Goal: Complete application form

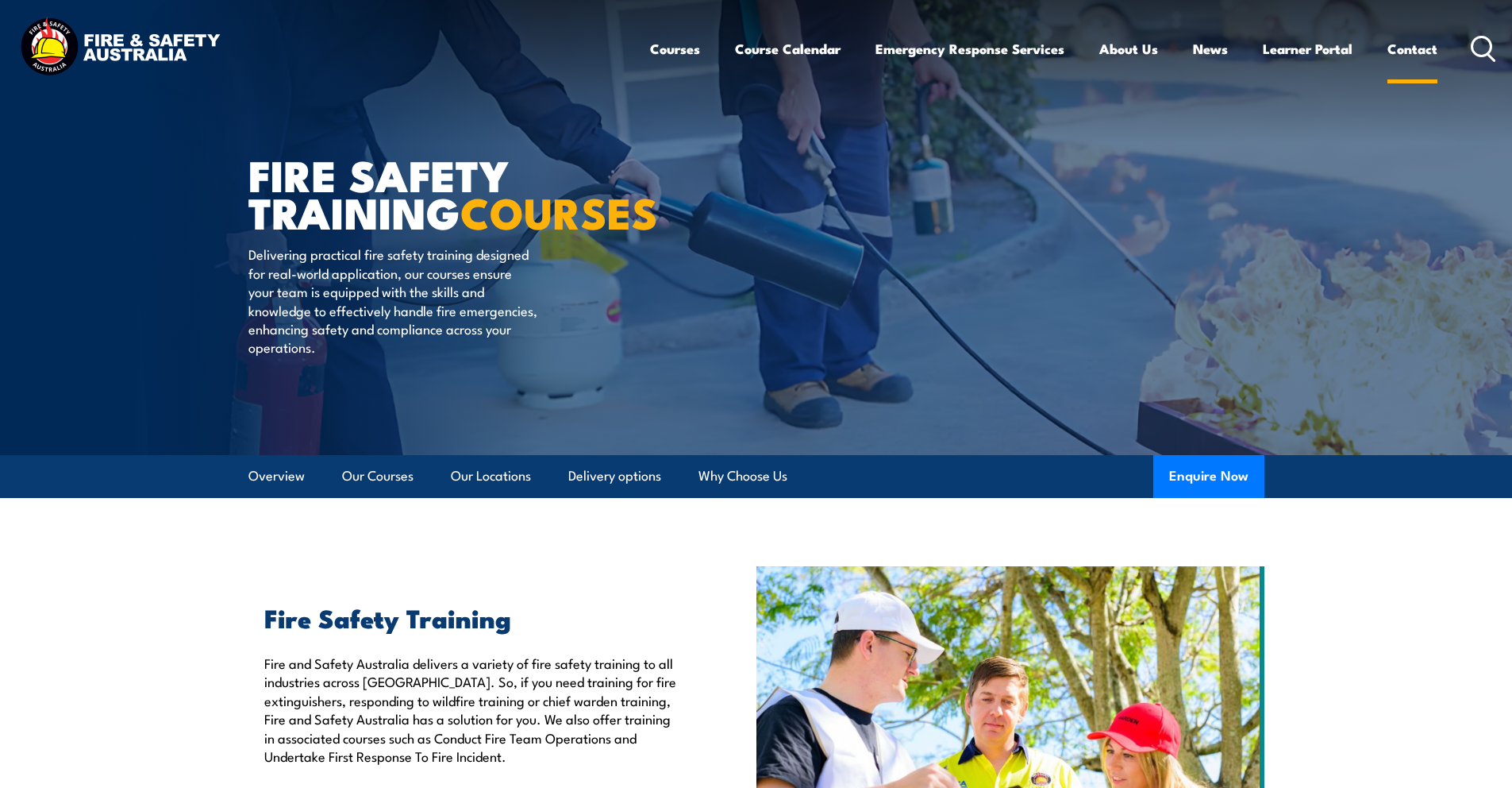
click at [1410, 46] on link "Contact" at bounding box center [1412, 49] width 50 height 42
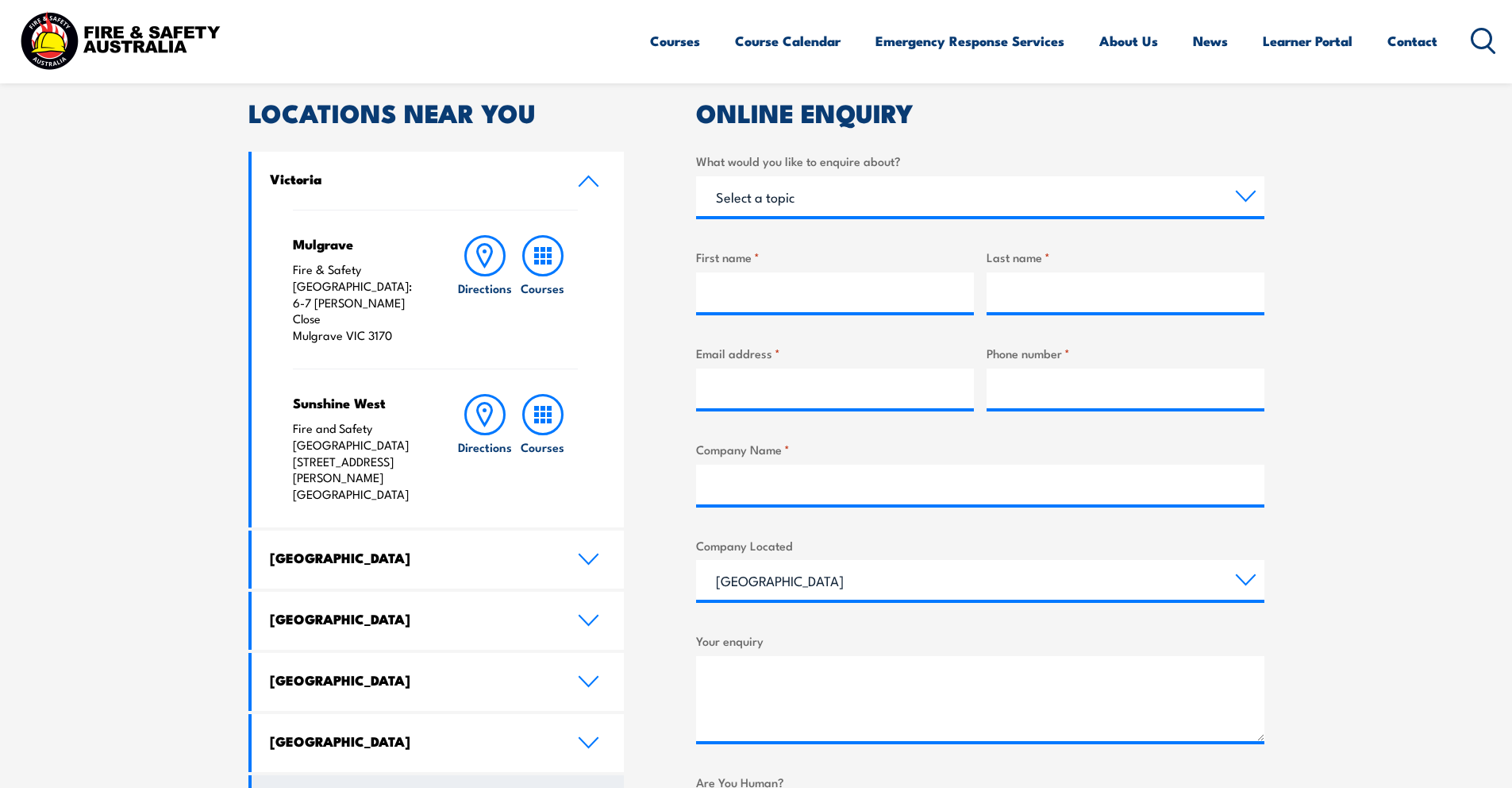
scroll to position [481, 0]
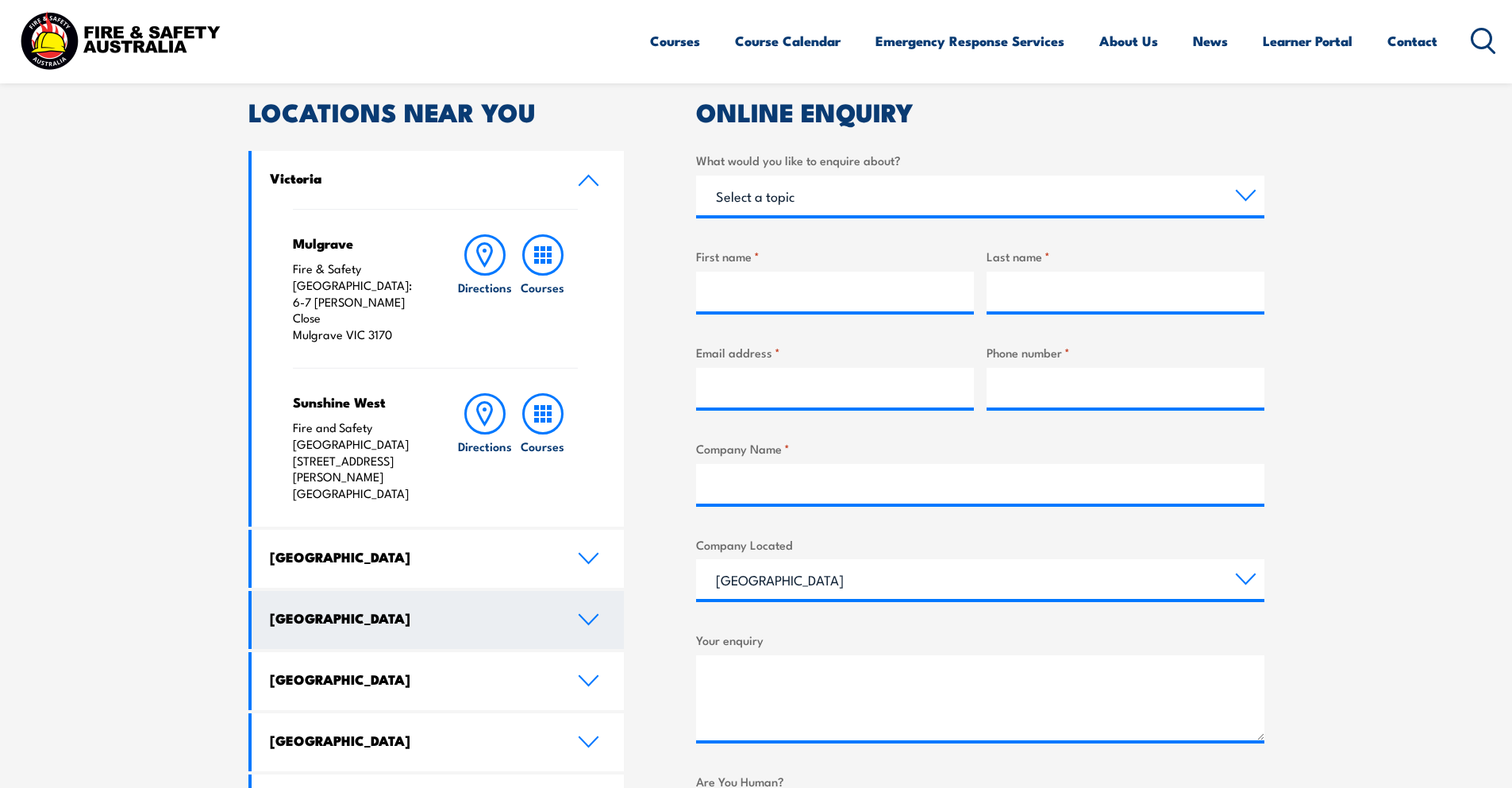
click at [319, 609] on h4 "[GEOGRAPHIC_DATA]" at bounding box center [412, 618] width 284 height 18
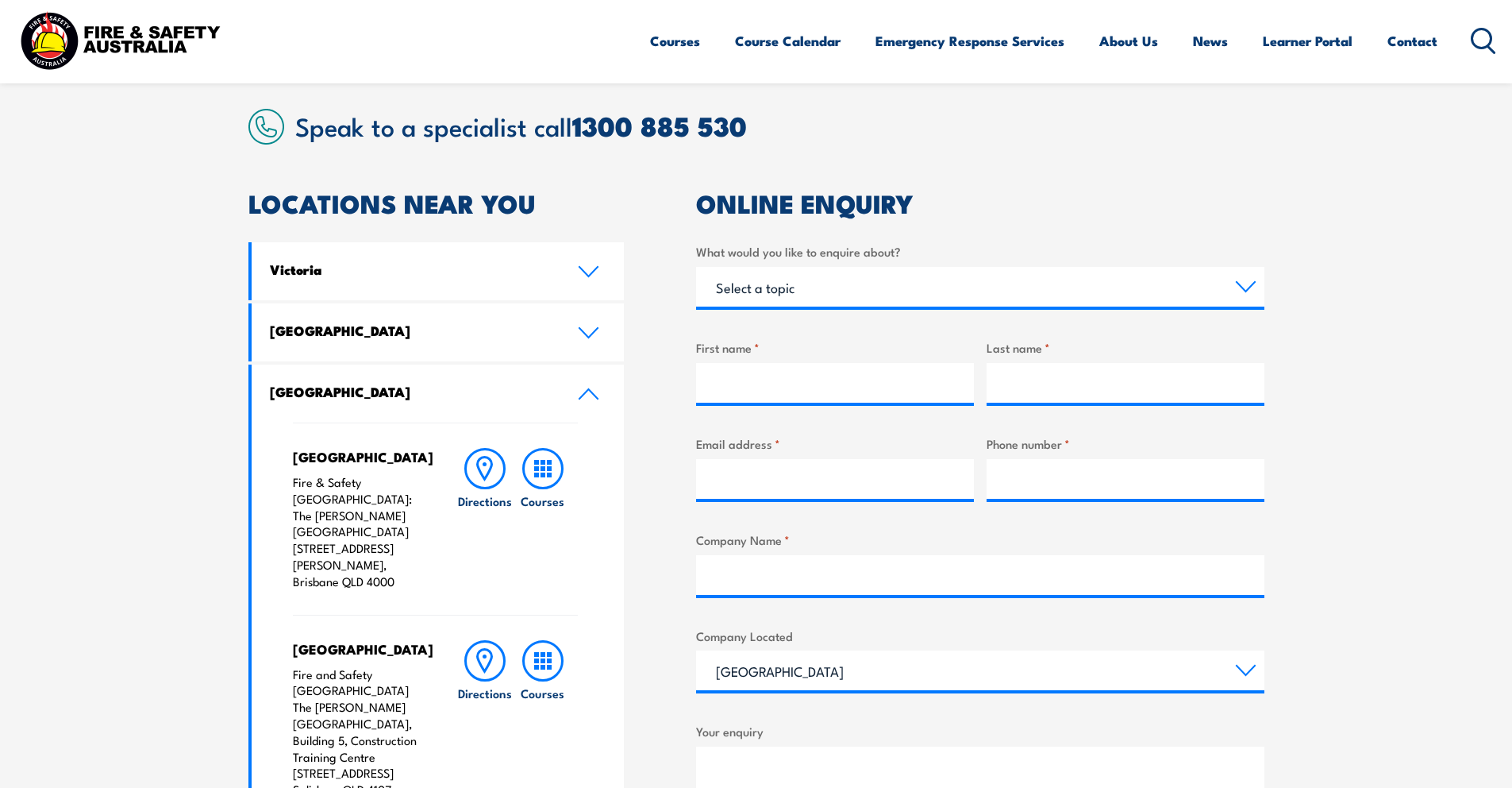
scroll to position [385, 0]
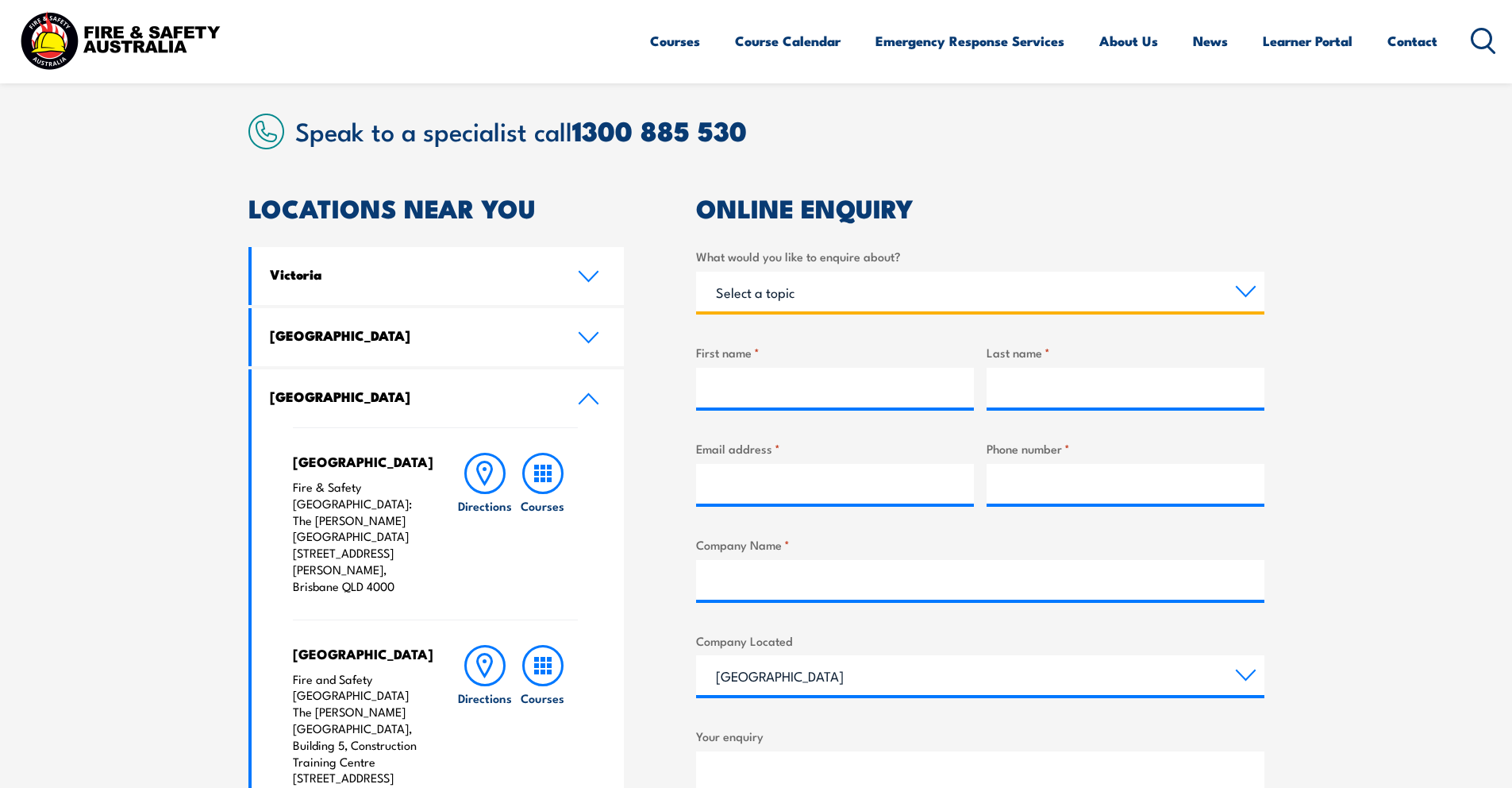
click at [831, 293] on select "Select a topic Training Emergency Response Services General Enquiry" at bounding box center [980, 291] width 569 height 40
select select "Training"
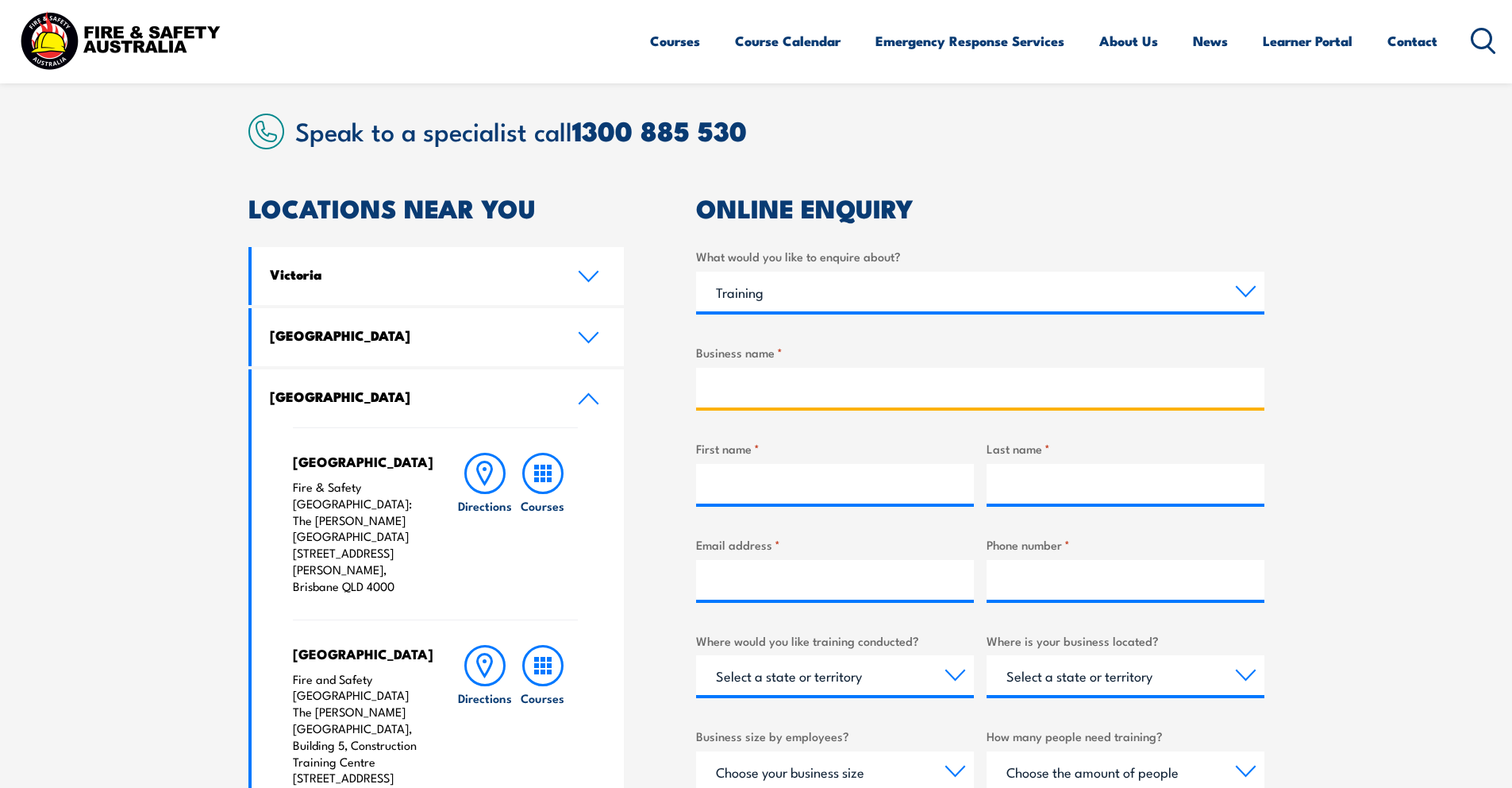
click at [777, 385] on input "Business name *" at bounding box center [980, 387] width 569 height 40
type input "Joy Early Learning Centre"
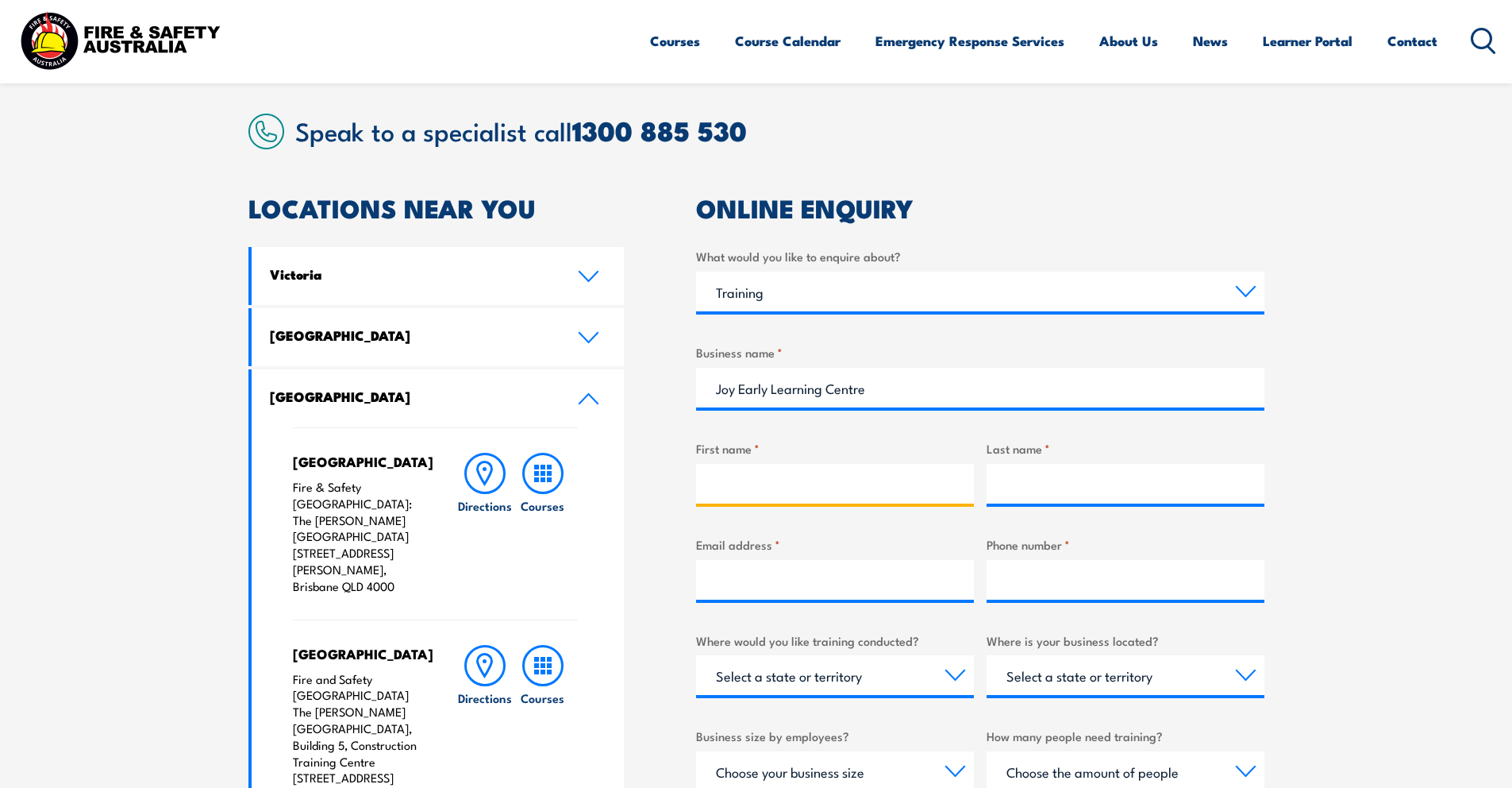
click at [751, 484] on input "First name *" at bounding box center [835, 483] width 278 height 40
type input "[PERSON_NAME]"
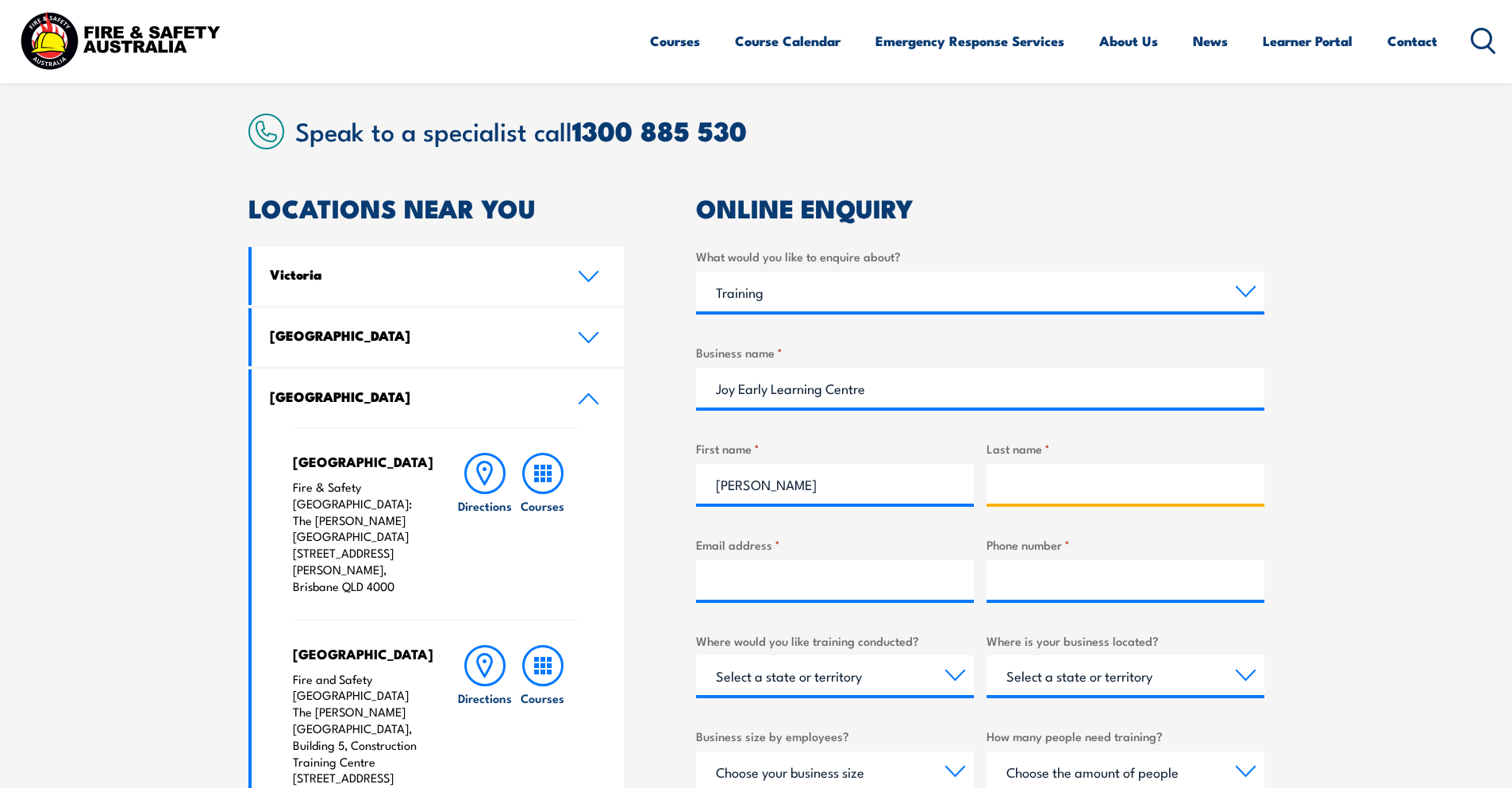
type input "Brook"
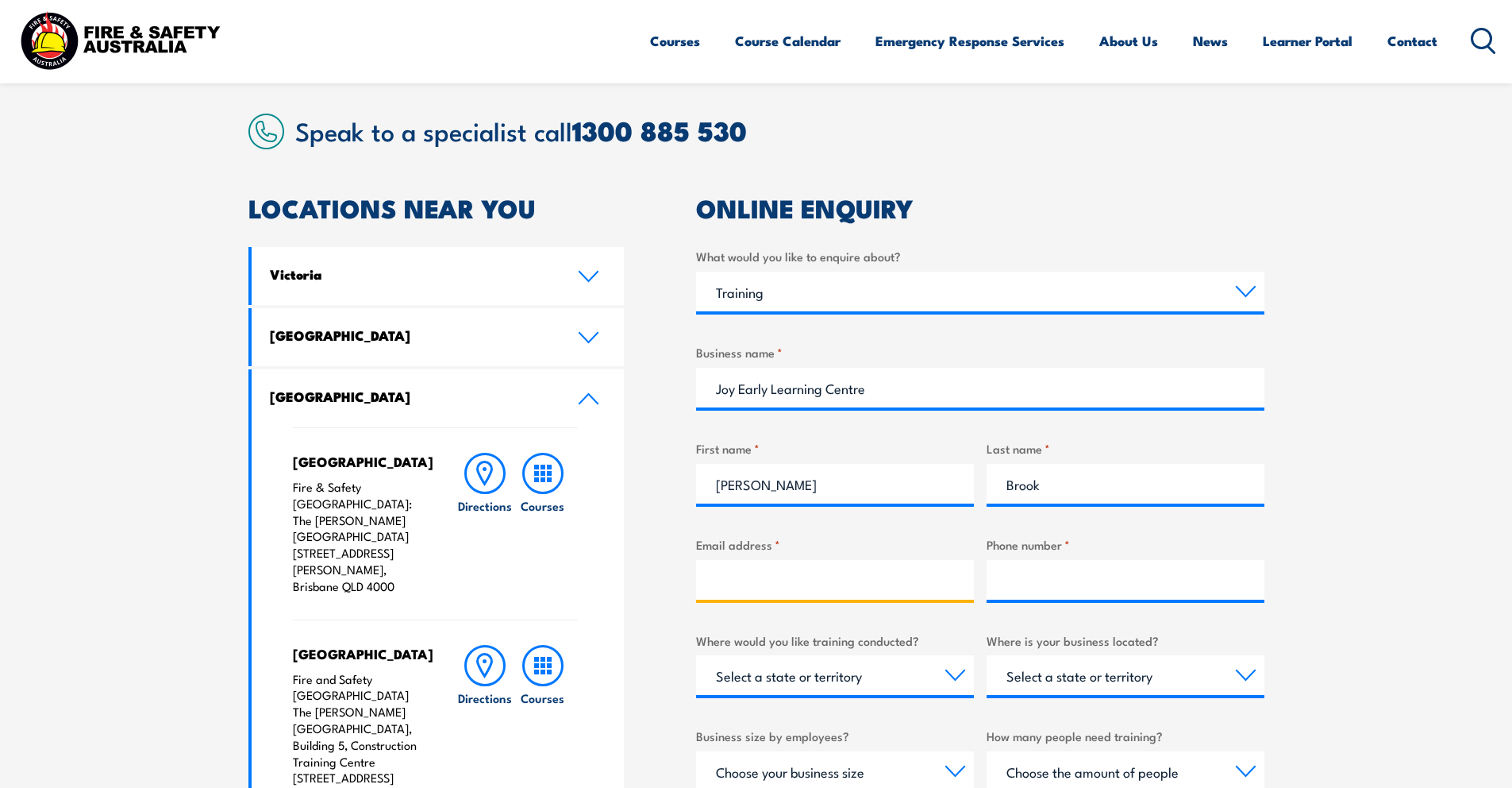
type input "[PERSON_NAME][EMAIL_ADDRESS][DOMAIN_NAME]"
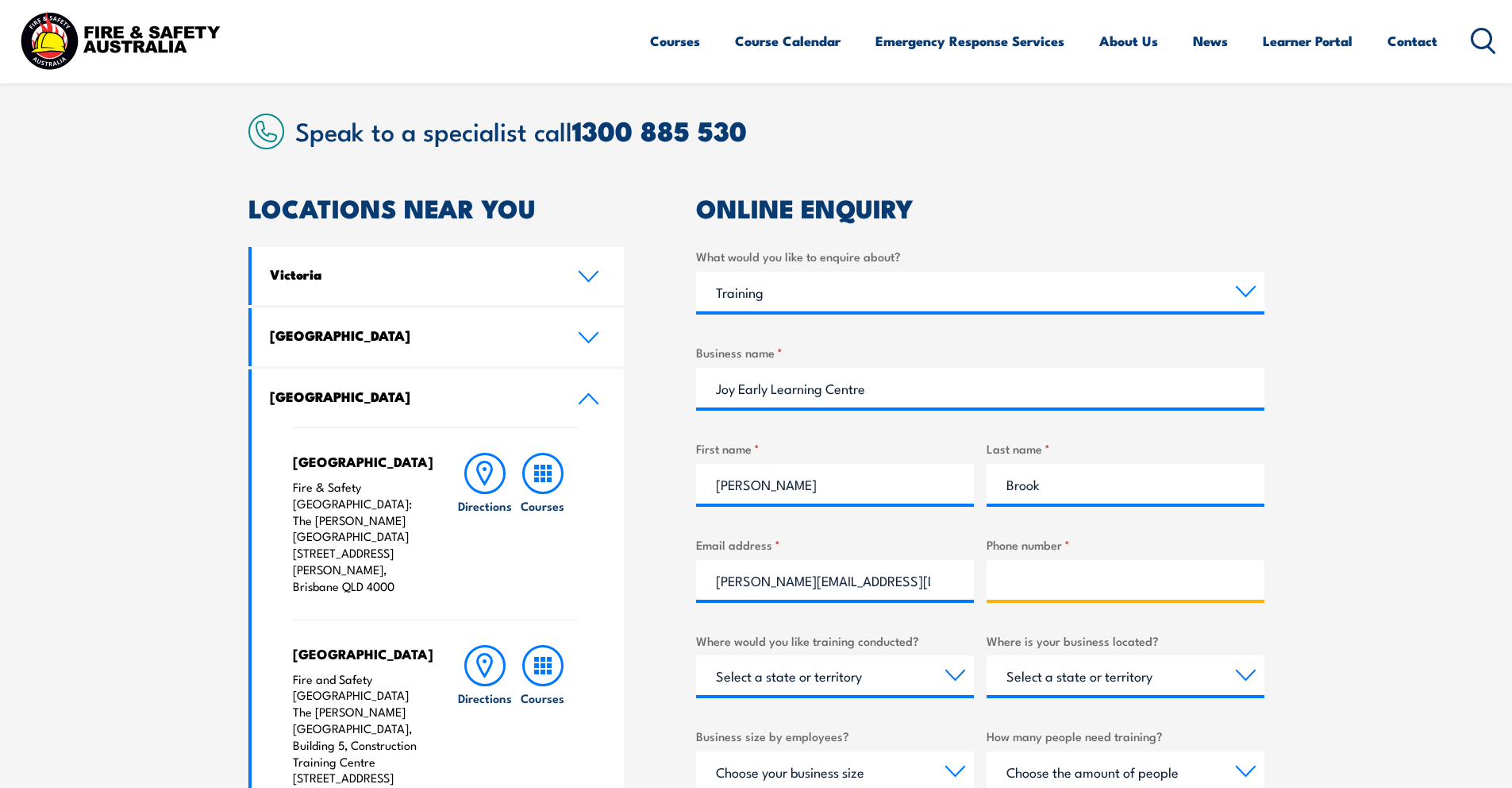
type input "0421931954"
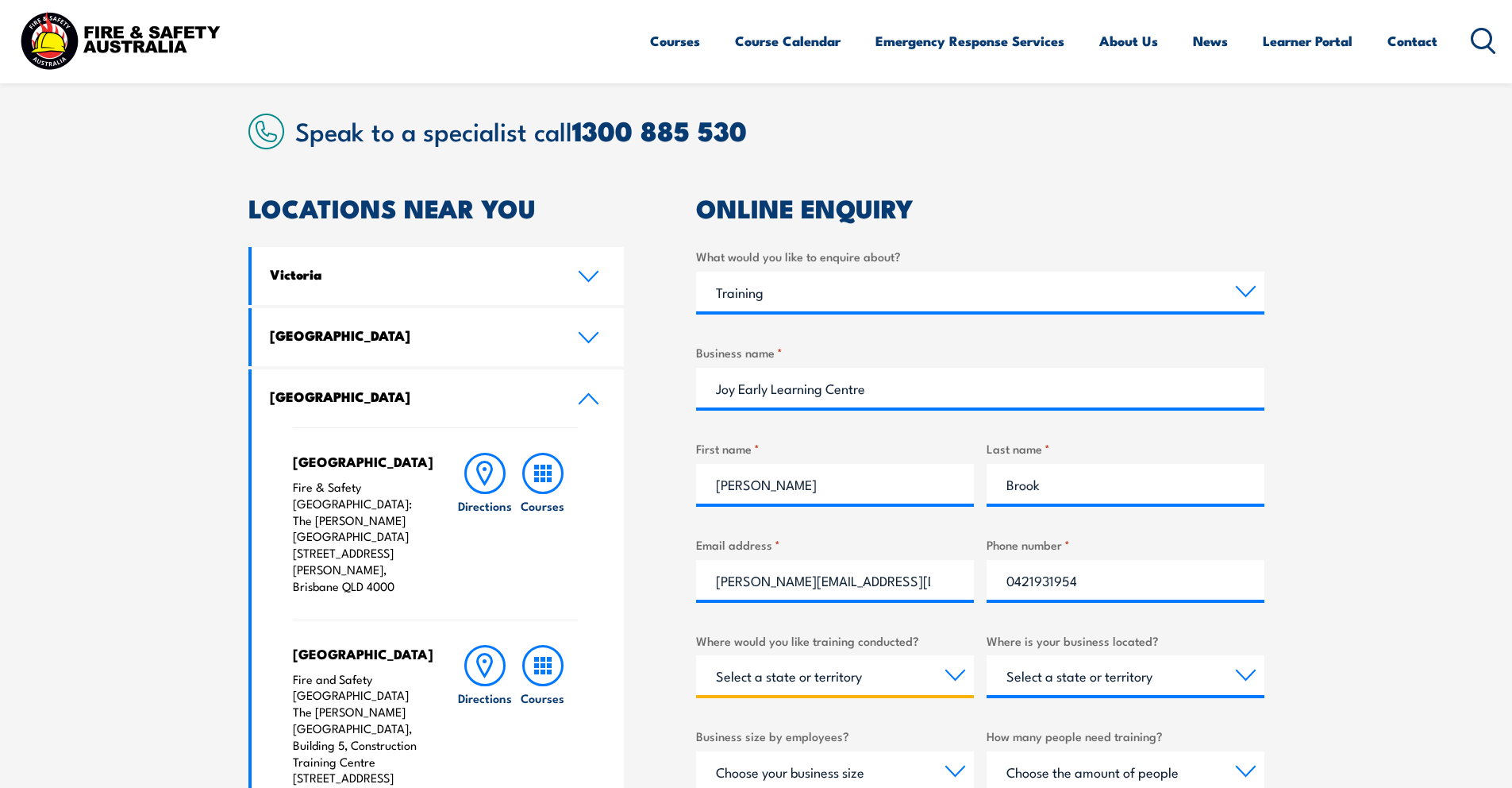
select select "QLD"
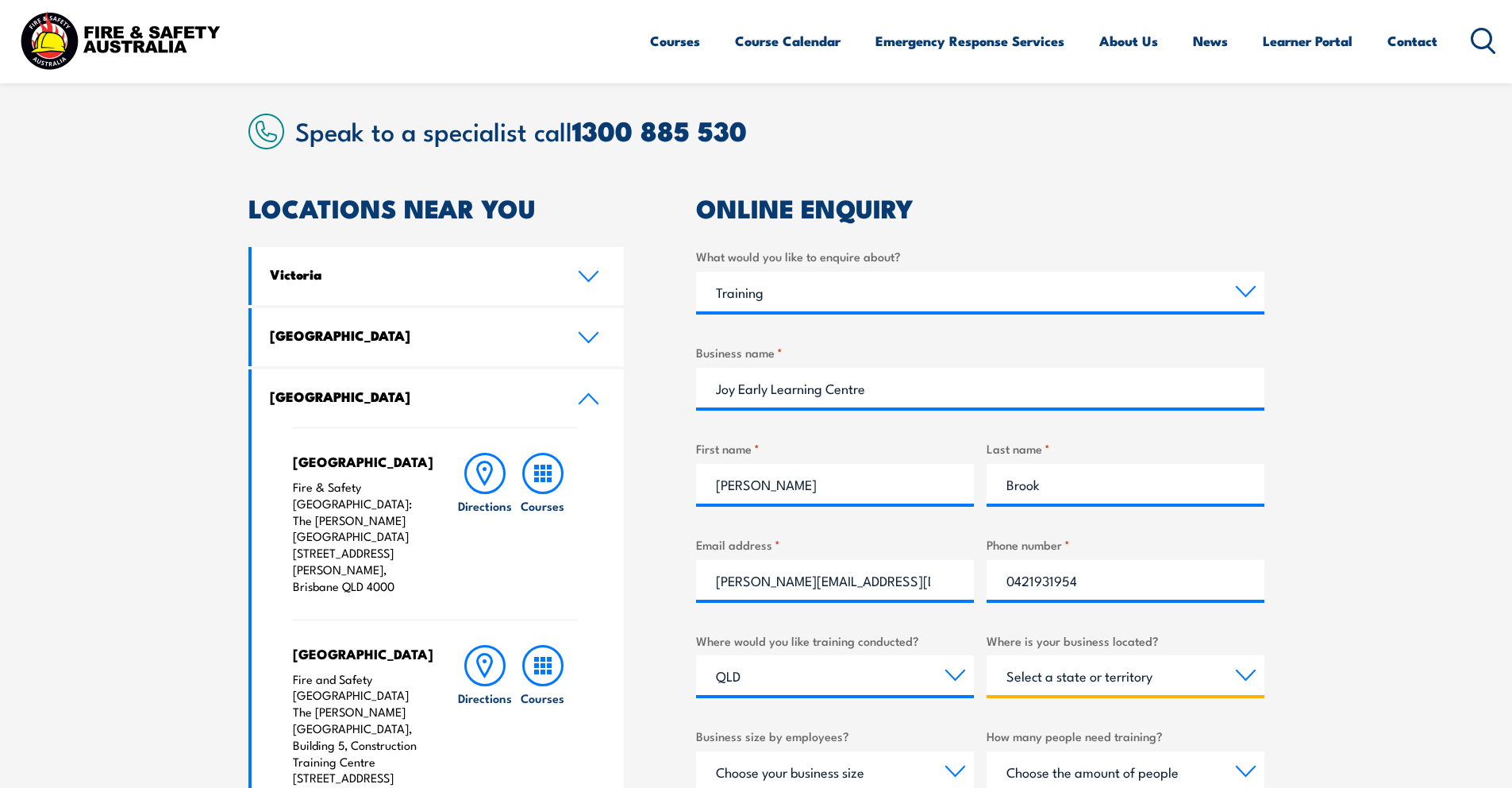
select select "QLD"
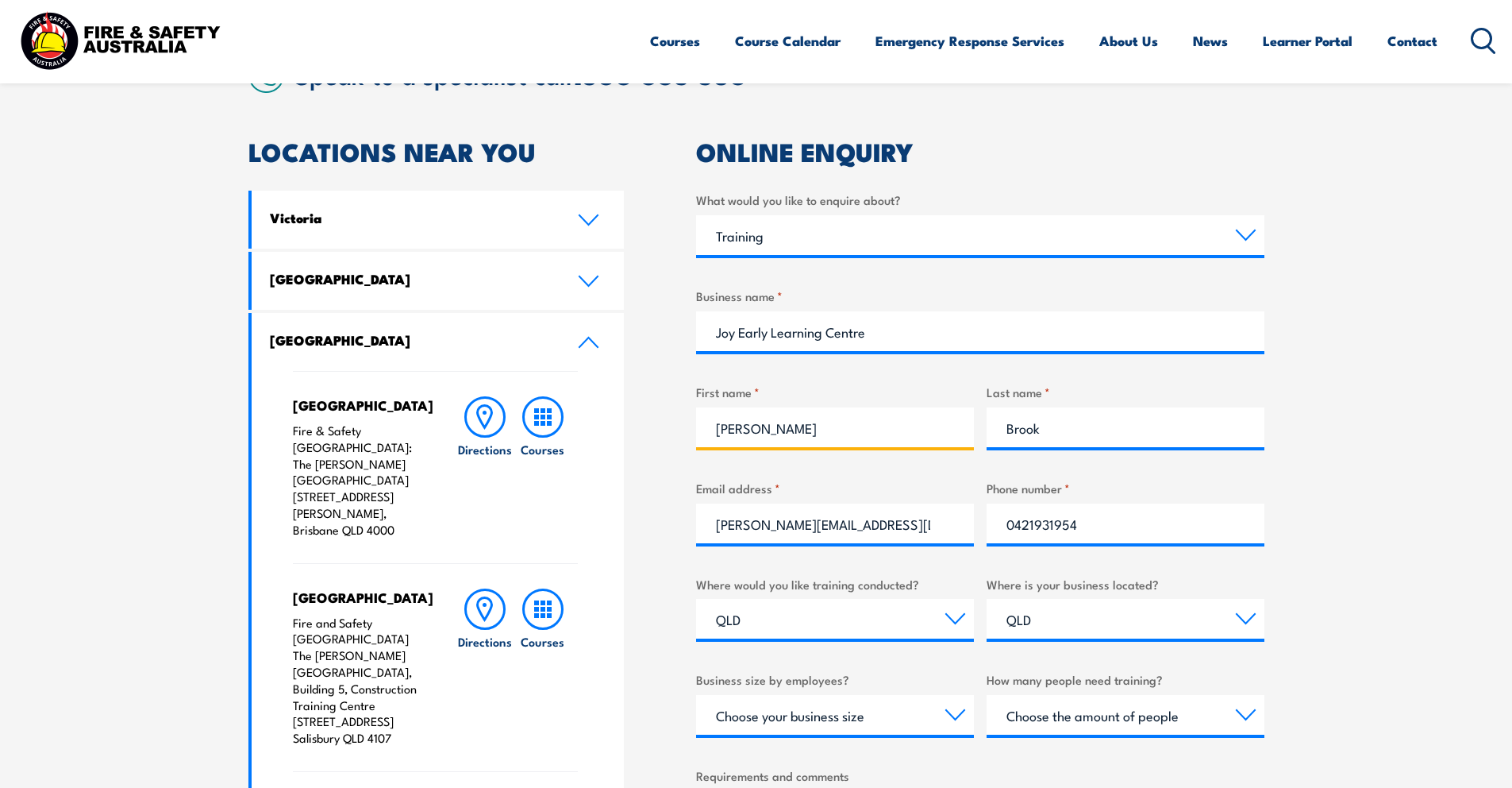
scroll to position [554, 0]
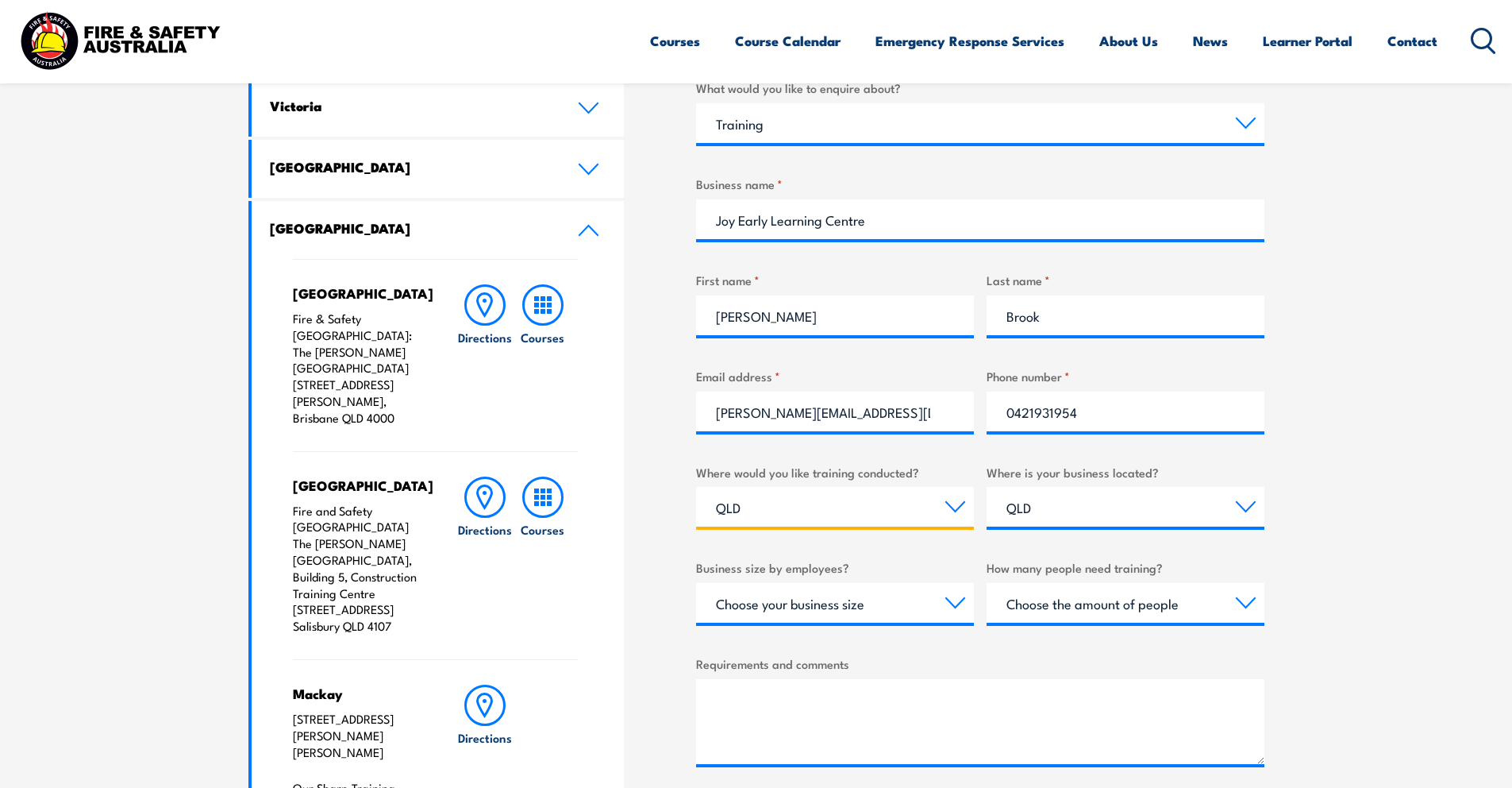
click at [765, 505] on select "Select a state or territory Nationally - multiple locations [GEOGRAPHIC_DATA] […" at bounding box center [835, 506] width 278 height 40
click at [830, 603] on select "Choose your business size 1 to 19 20 to 199 200+" at bounding box center [835, 602] width 278 height 40
select select "1 to 19"
click at [1077, 608] on select "Choose the amount of people 1 to 4 5 to 19 20+" at bounding box center [1125, 602] width 278 height 40
select select "5 to 19"
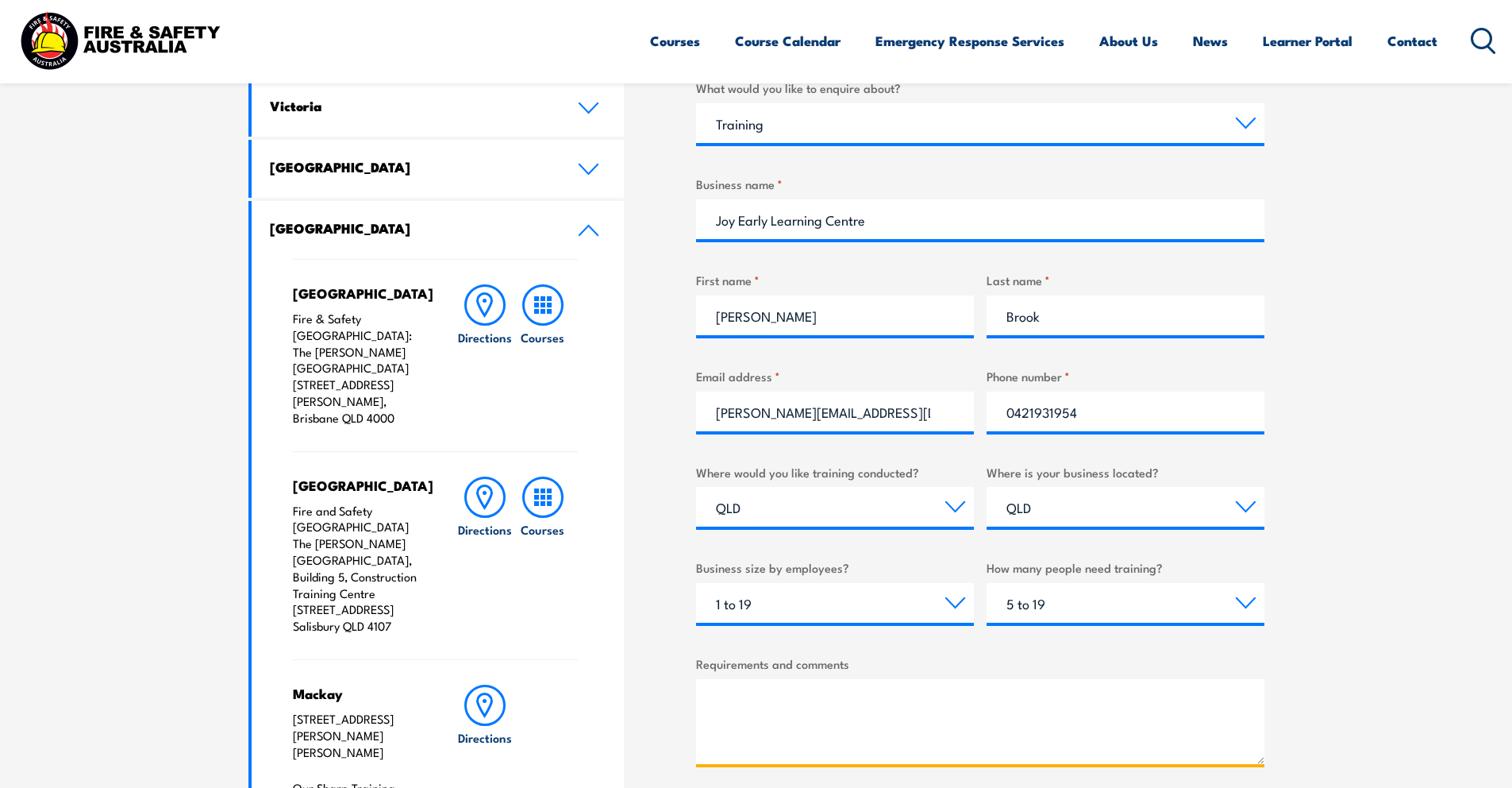
click at [807, 686] on textarea "Requirements and comments" at bounding box center [980, 722] width 569 height 85
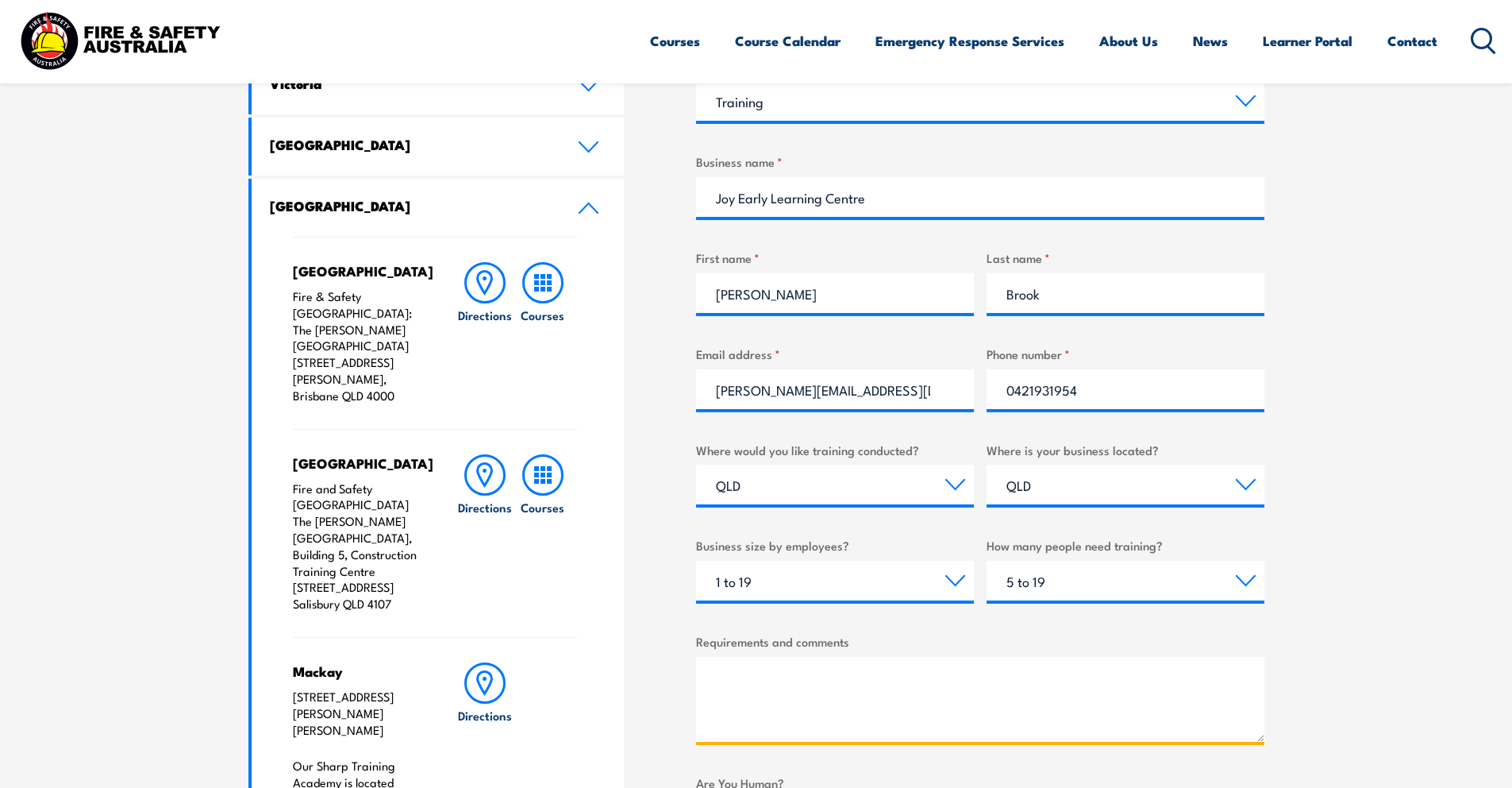
scroll to position [577, 0]
type textarea "child care centre"
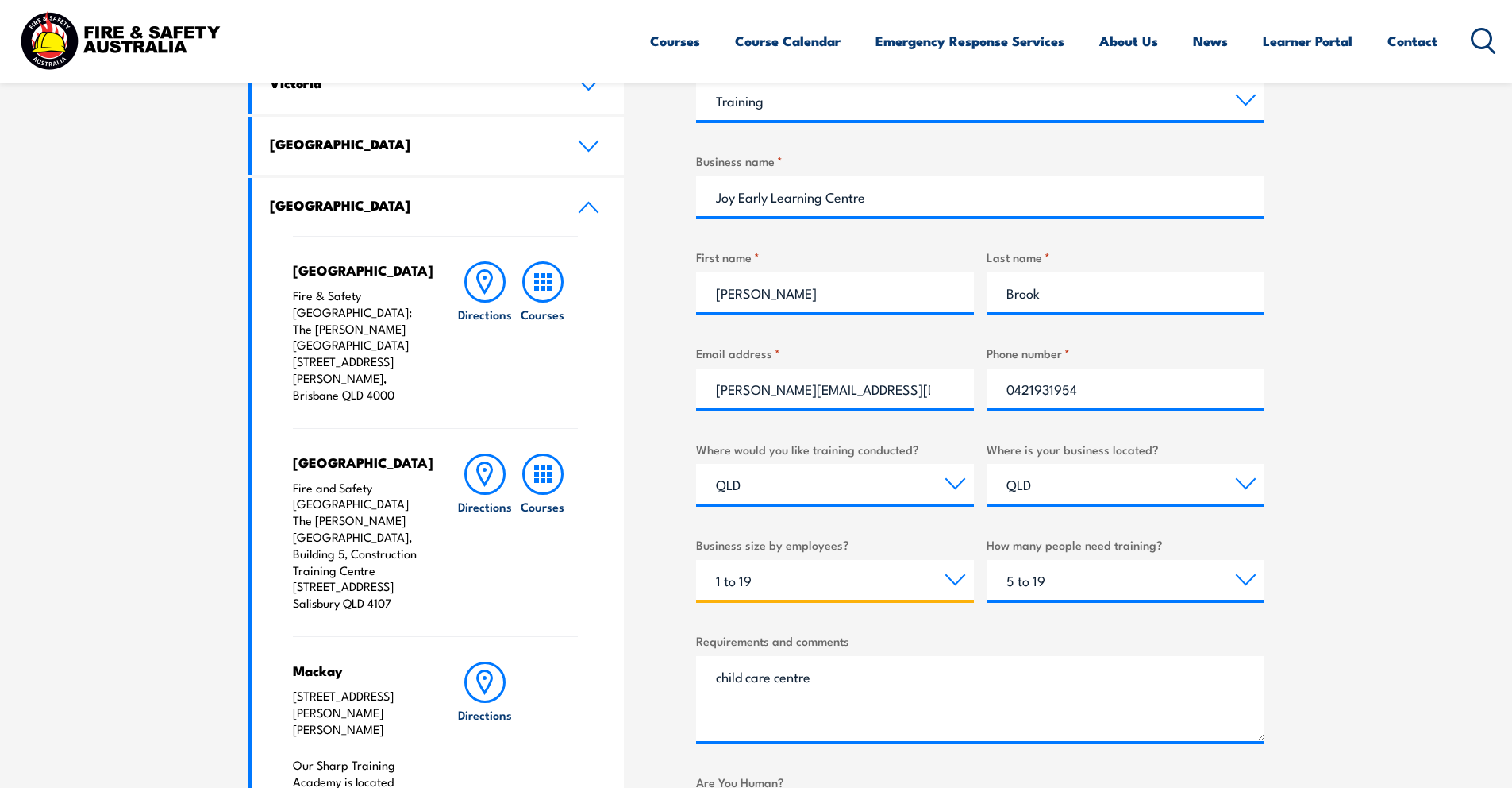
click at [828, 580] on select "Choose your business size 1 to 19 20 to 199 200+" at bounding box center [835, 580] width 278 height 40
select select "20 to 199"
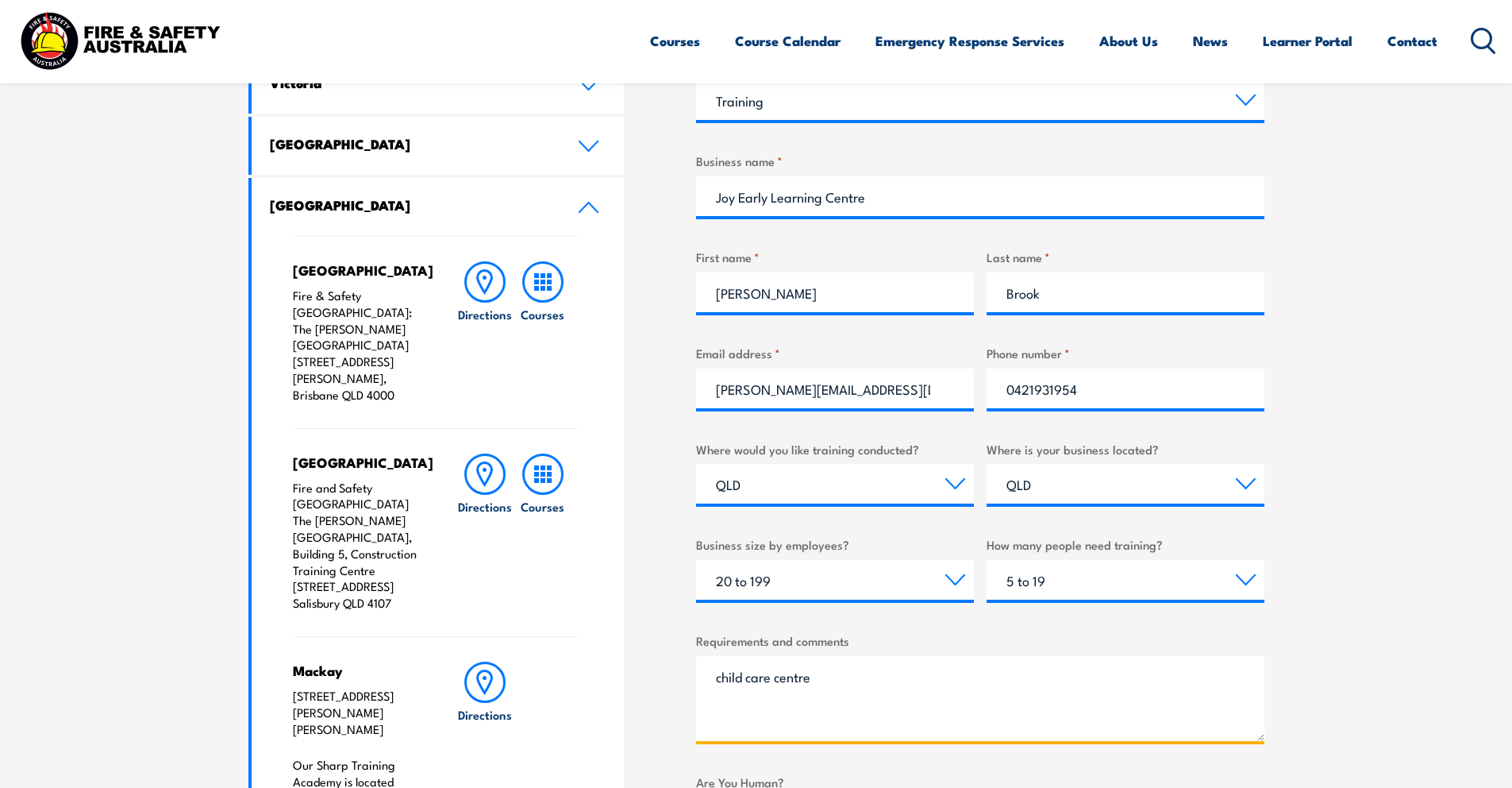
click at [828, 675] on textarea "child care centre" at bounding box center [980, 699] width 569 height 85
drag, startPoint x: 838, startPoint y: 671, endPoint x: 865, endPoint y: 680, distance: 28.5
click at [865, 680] on textarea "child care centre fire dsfty training" at bounding box center [980, 699] width 569 height 85
click at [1035, 679] on textarea "child care centre fire safety training" at bounding box center [980, 699] width 569 height 85
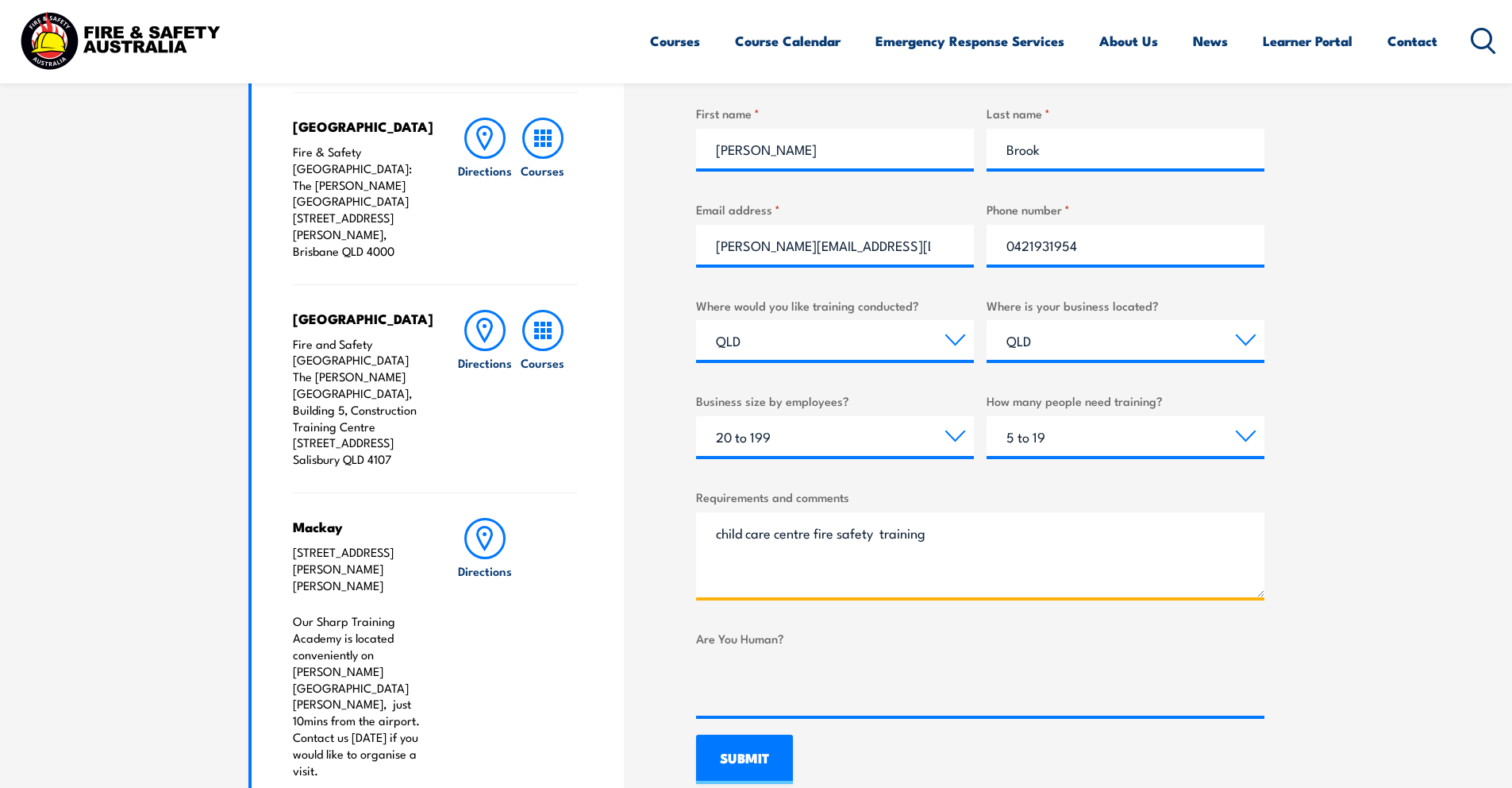
scroll to position [1086, 0]
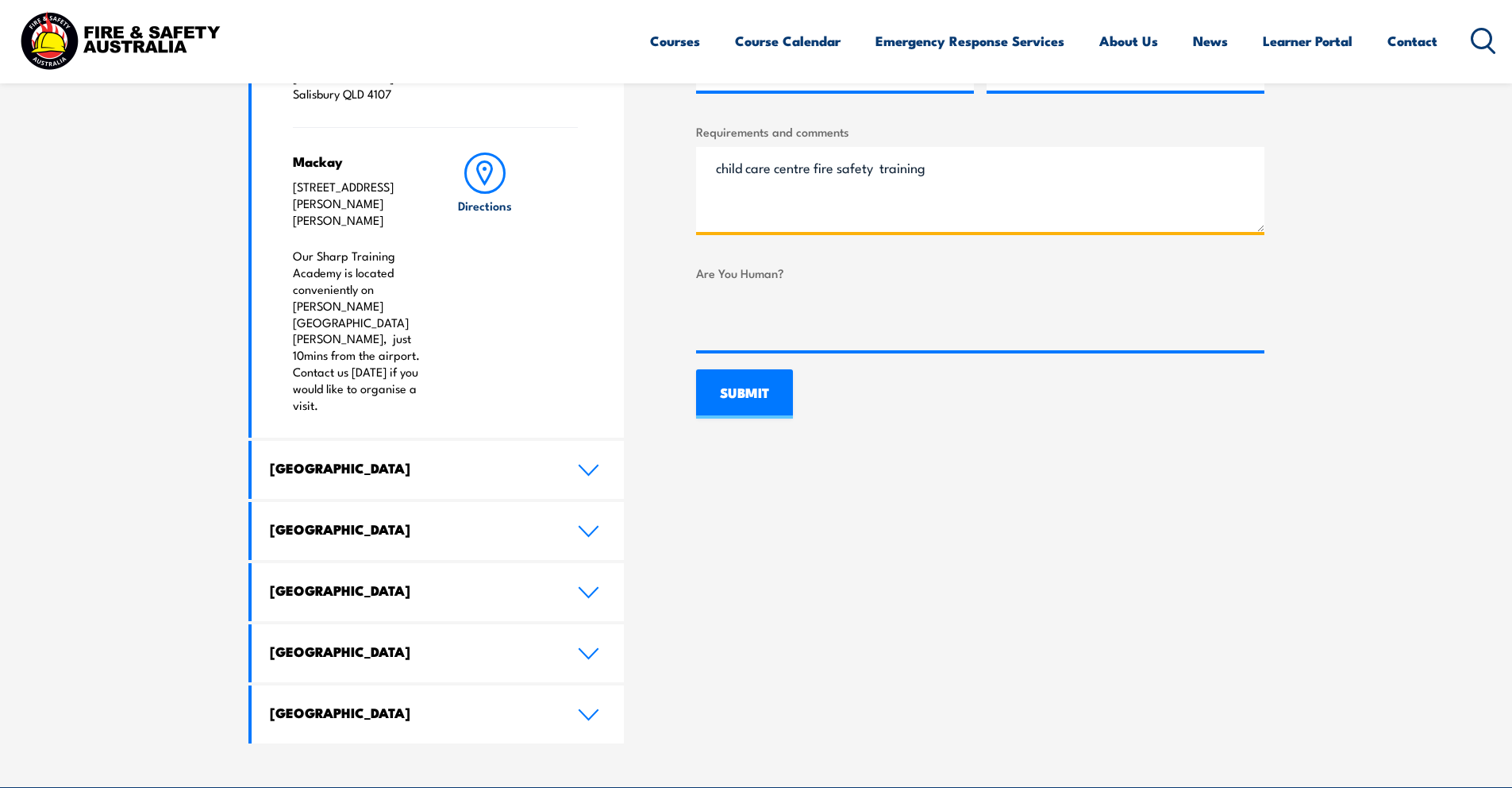
type textarea "child care centre fire safety training"
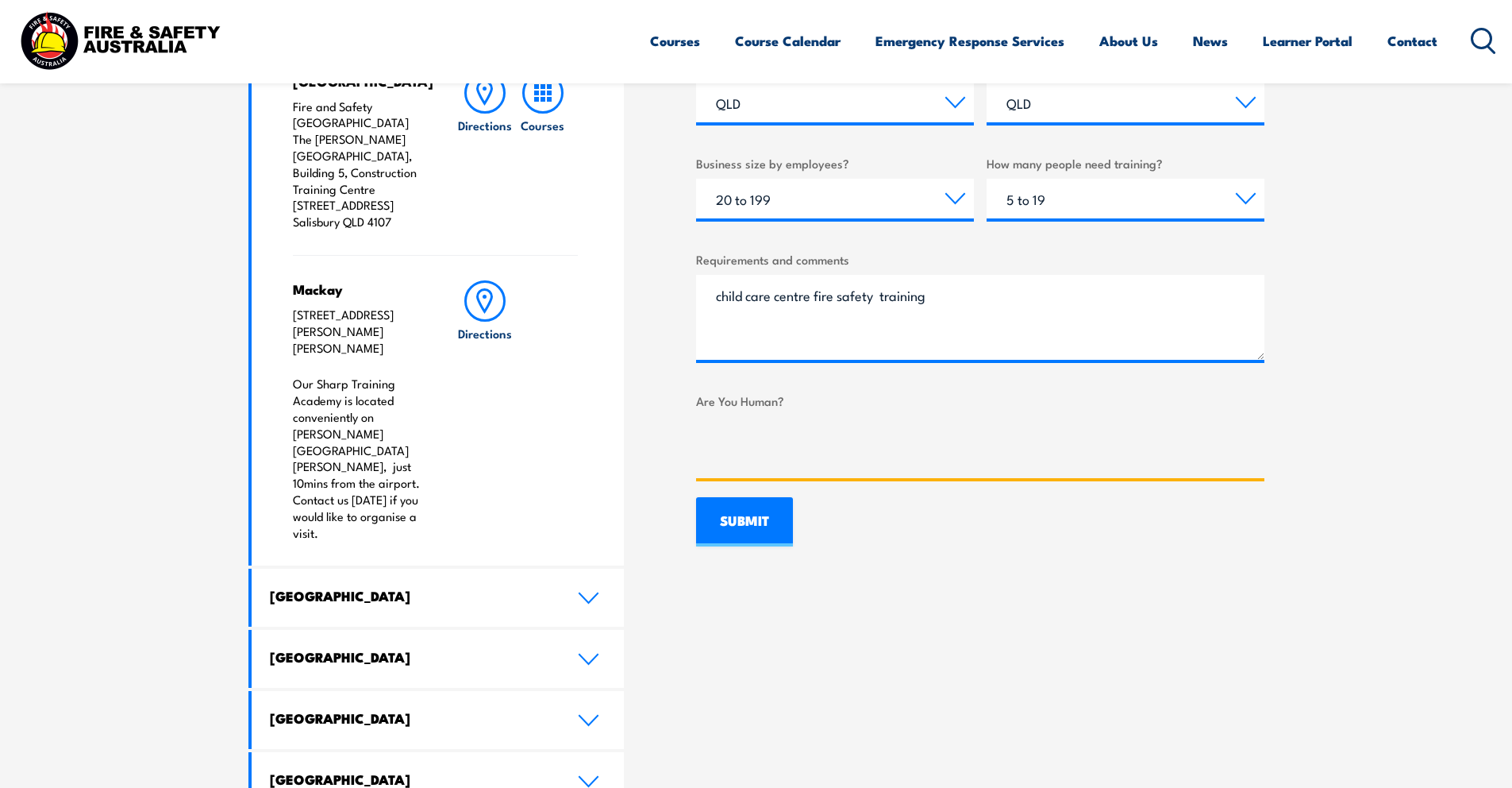
scroll to position [978, 0]
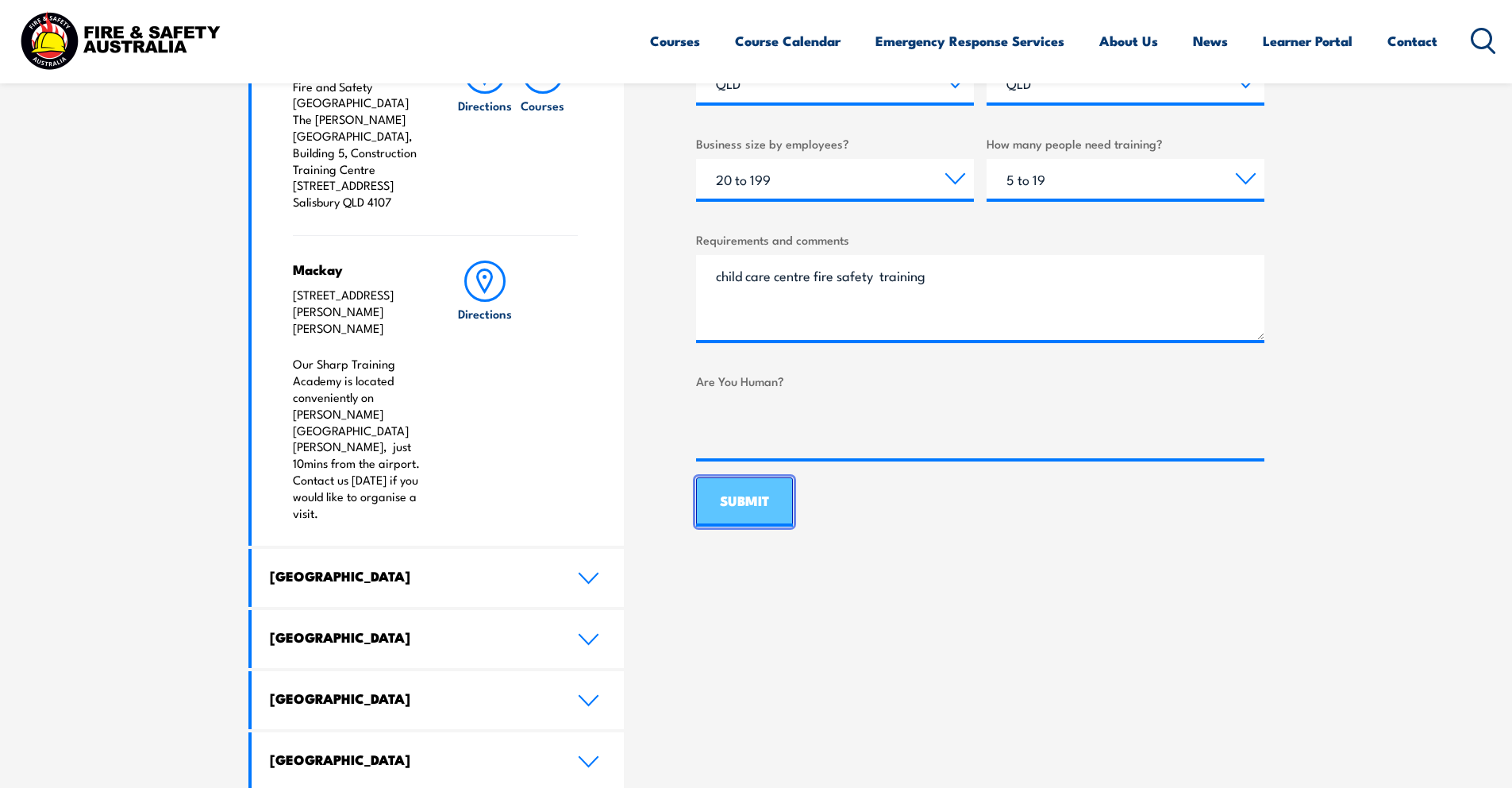
click at [750, 511] on input "SUBMIT" at bounding box center [745, 502] width 97 height 49
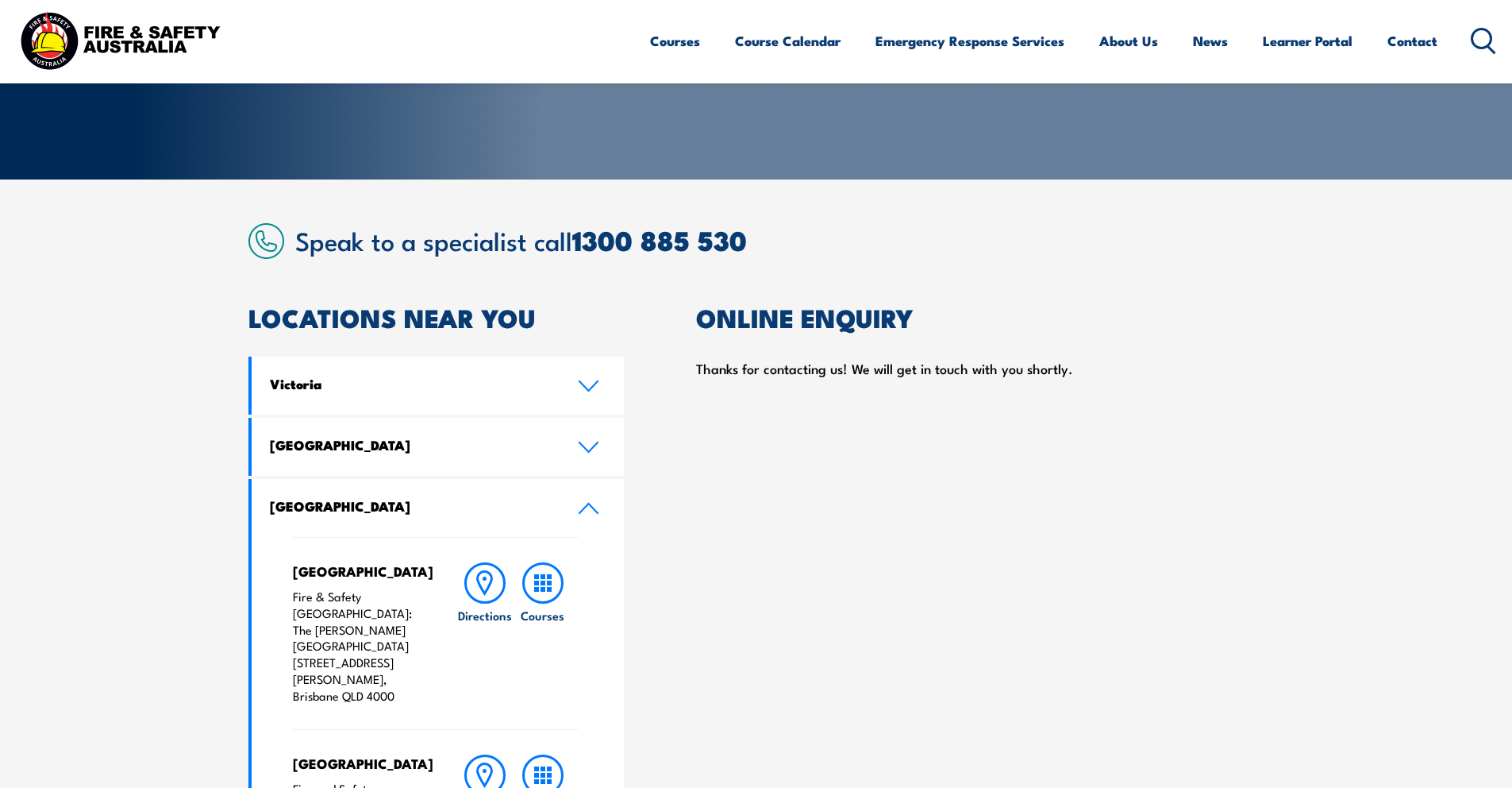
scroll to position [38, 0]
